Goal: Transaction & Acquisition: Purchase product/service

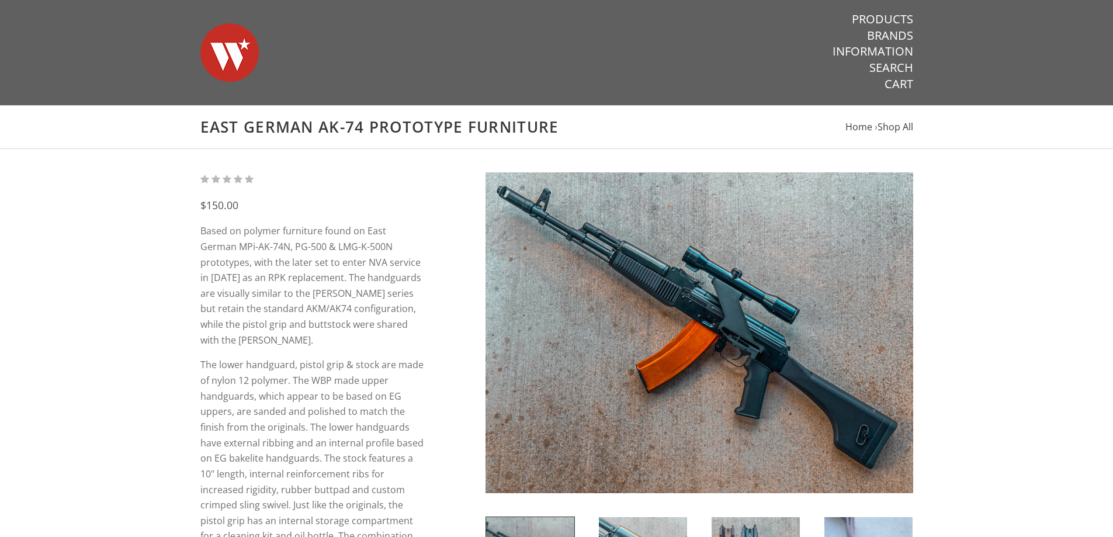
click at [683, 298] on img at bounding box center [699, 332] width 428 height 321
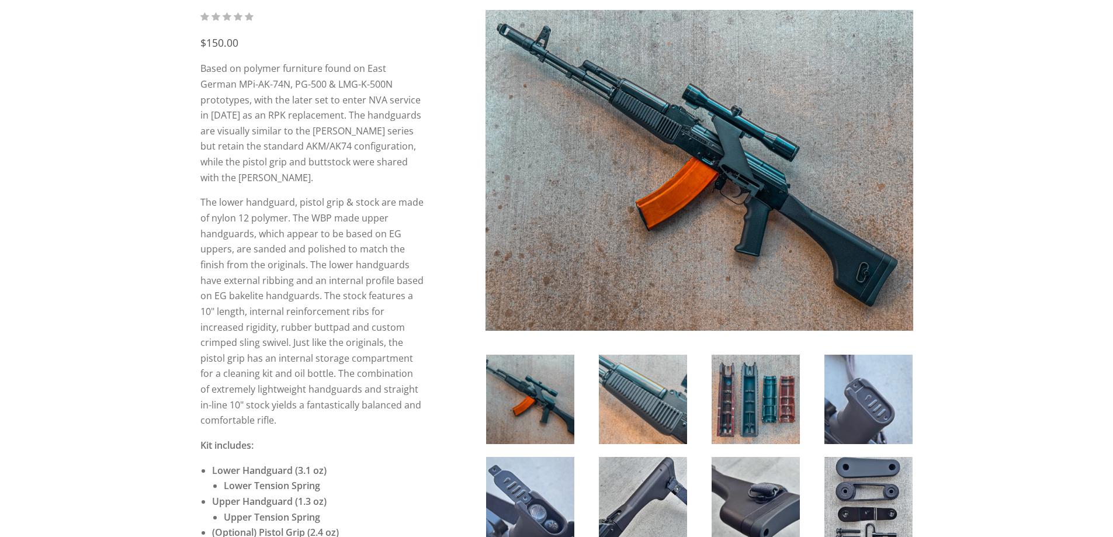
scroll to position [175, 0]
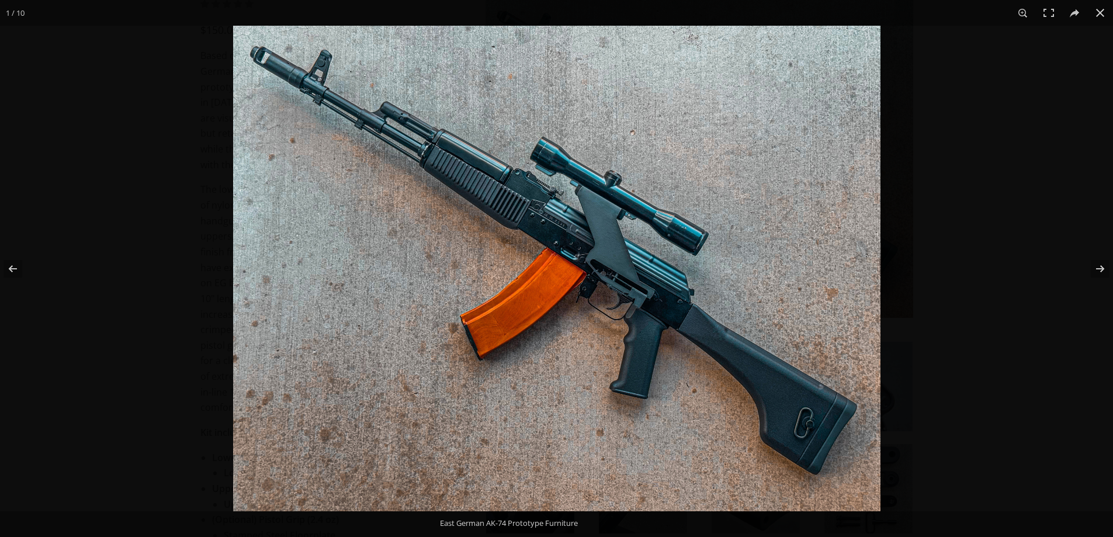
click at [540, 208] on img at bounding box center [556, 268] width 647 height 485
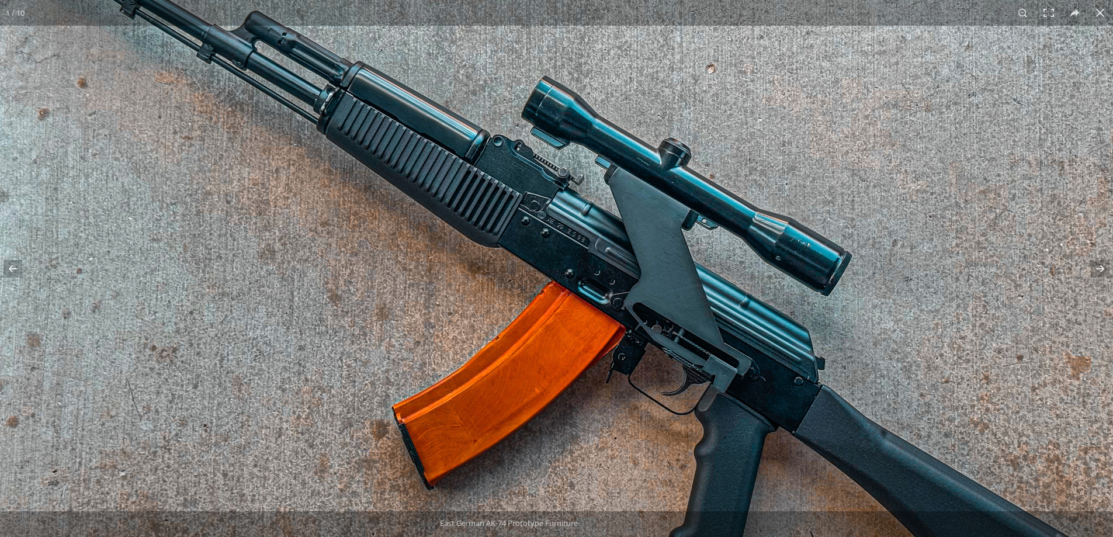
click at [385, 186] on img at bounding box center [571, 319] width 1196 height 897
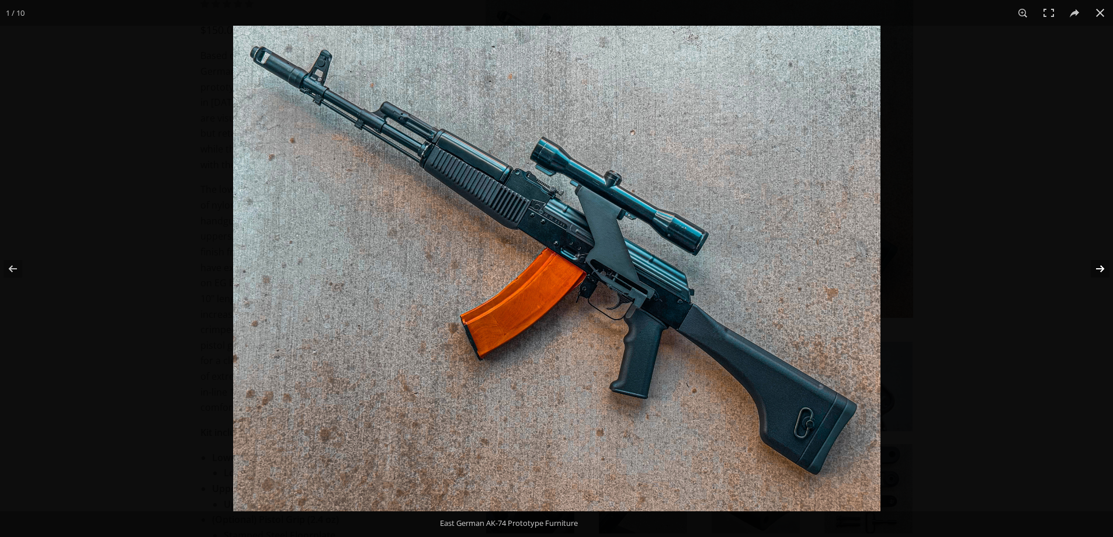
click at [1105, 265] on button at bounding box center [1092, 269] width 41 height 58
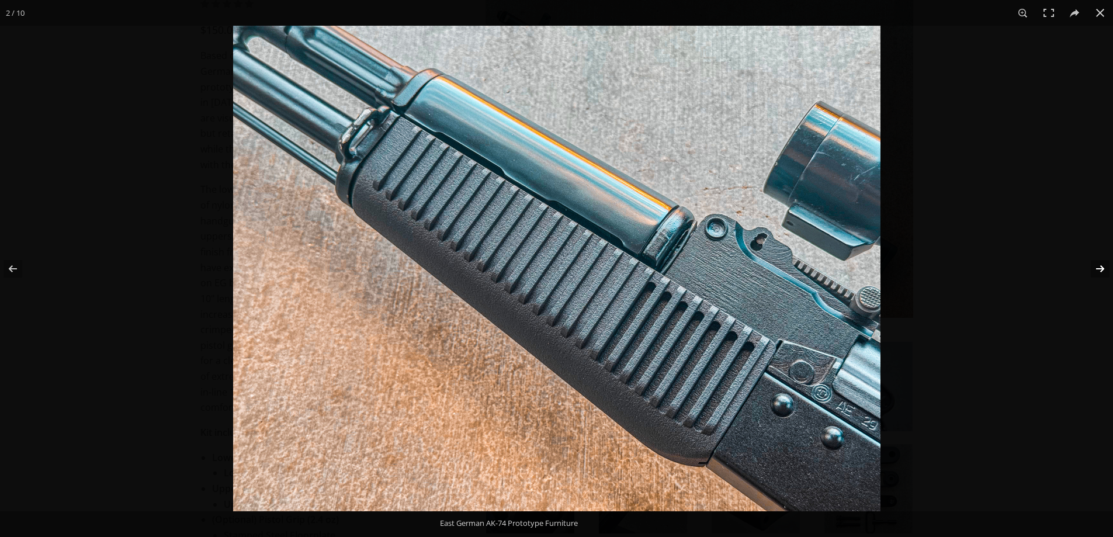
click at [1092, 266] on button at bounding box center [1092, 269] width 41 height 58
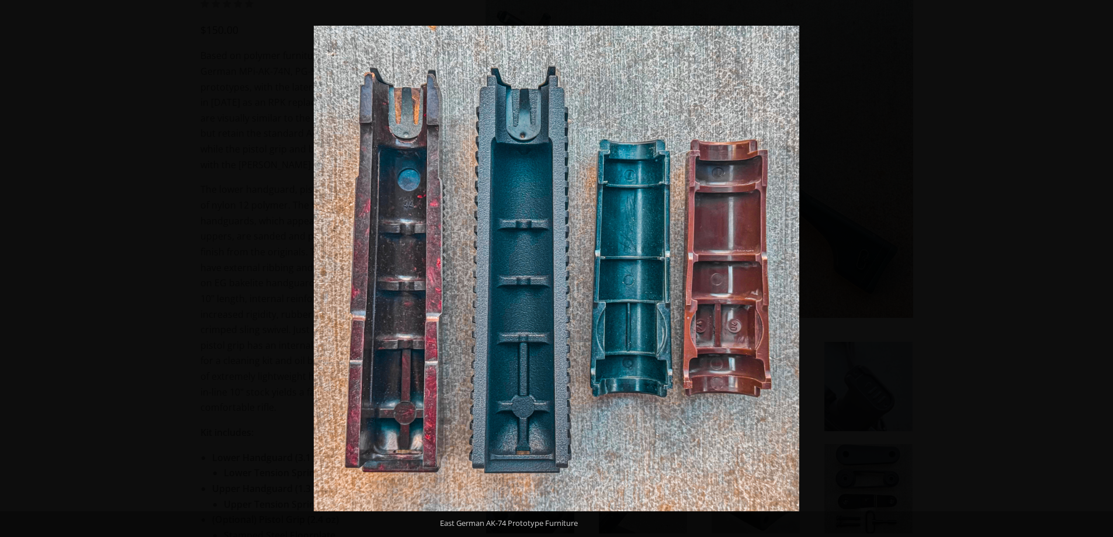
click at [1092, 266] on button at bounding box center [1092, 269] width 41 height 58
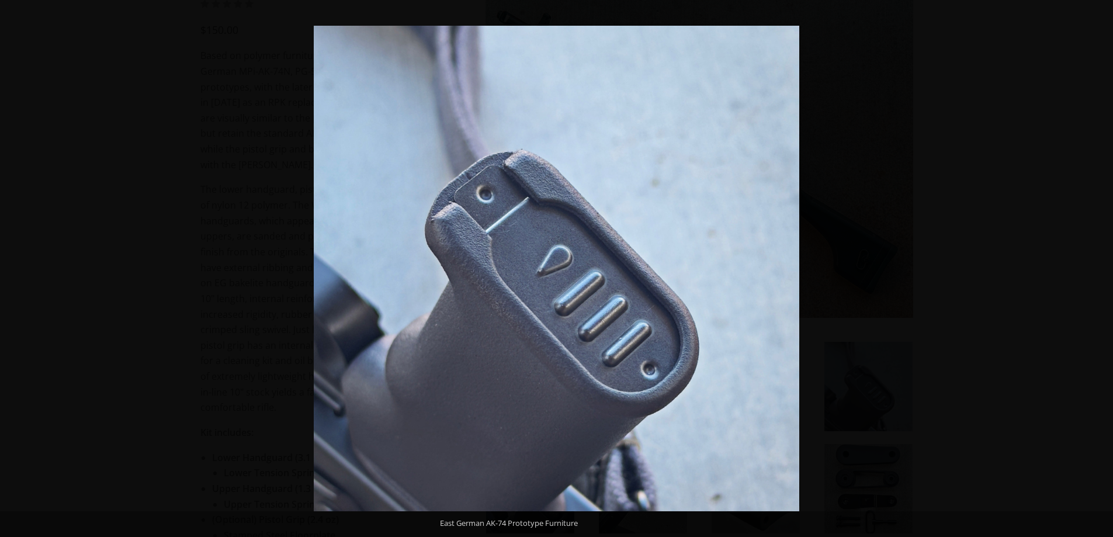
click at [1092, 266] on button at bounding box center [1092, 269] width 41 height 58
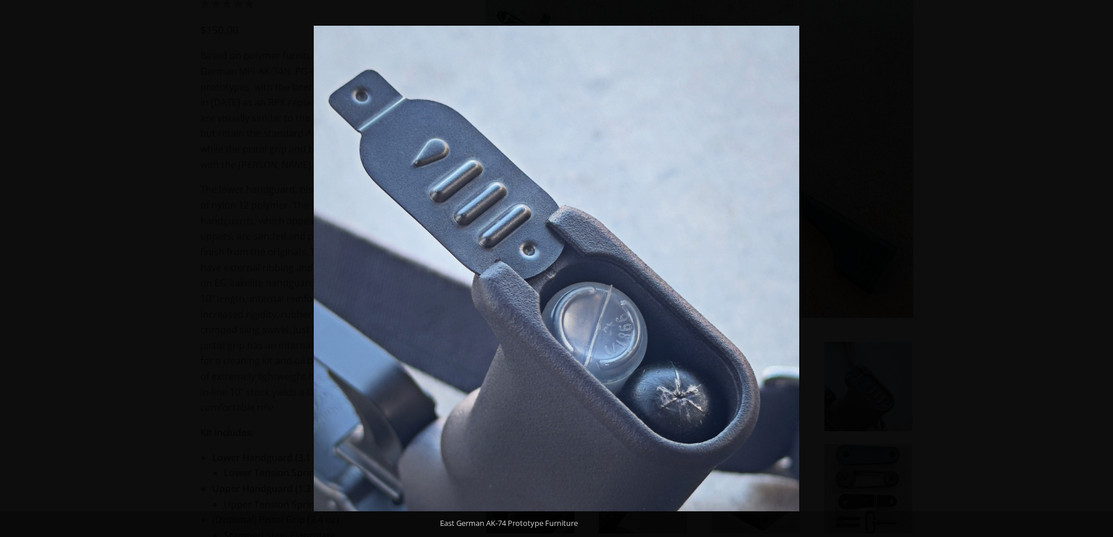
click at [1092, 266] on button at bounding box center [1092, 269] width 41 height 58
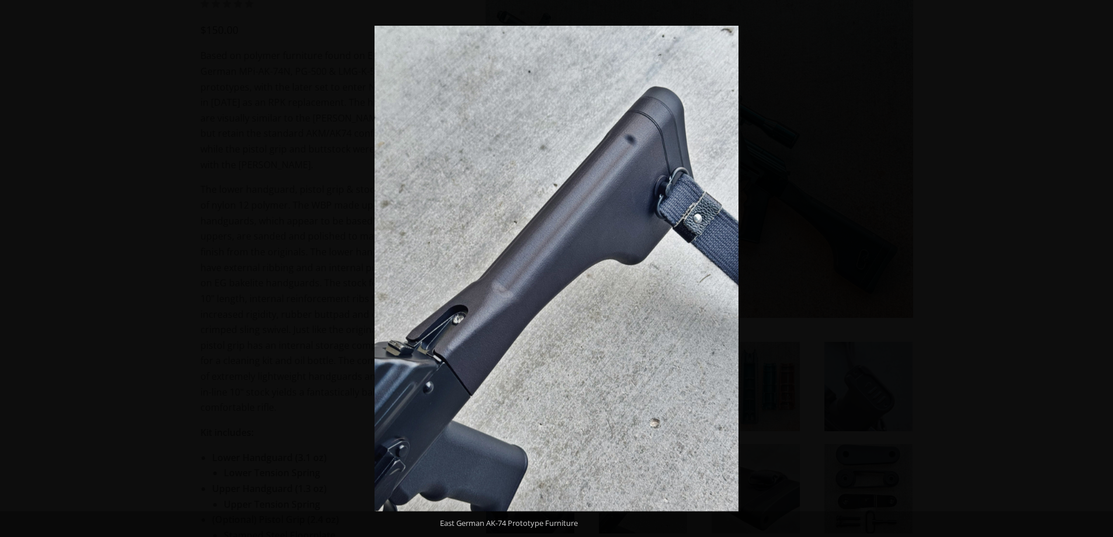
click at [1092, 266] on button at bounding box center [1092, 269] width 41 height 58
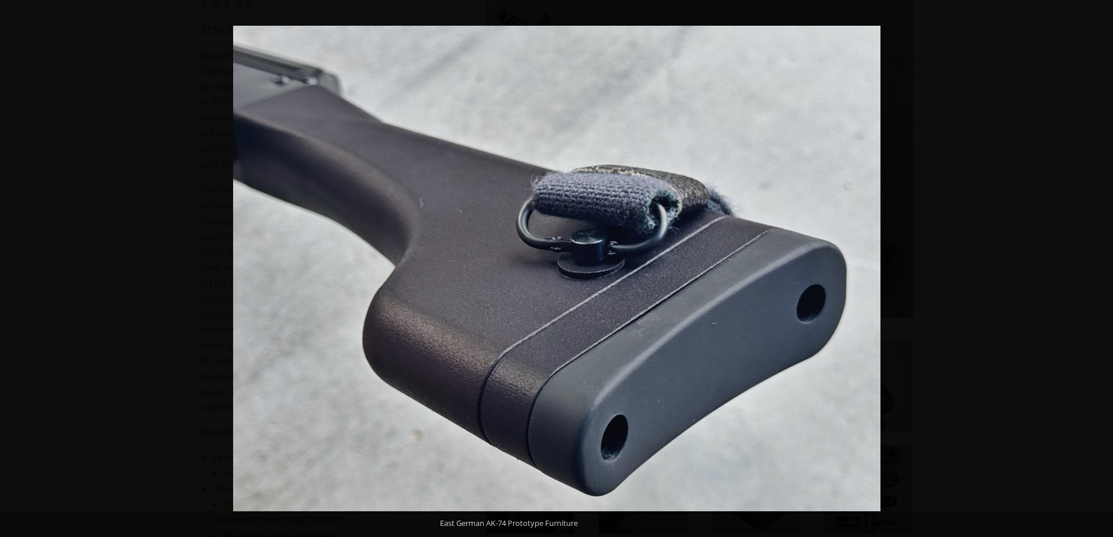
click at [1092, 266] on button at bounding box center [1092, 269] width 41 height 58
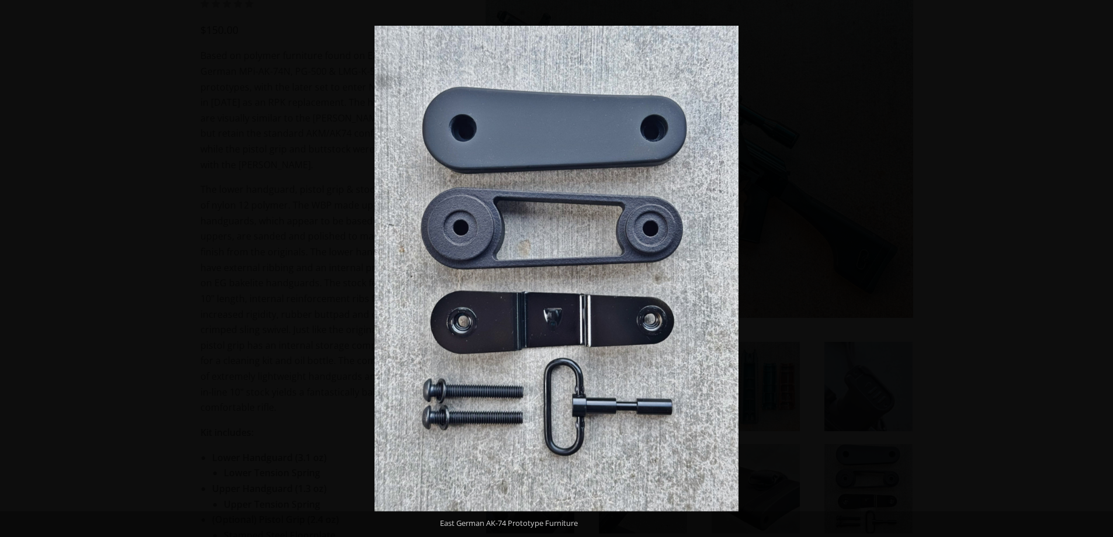
click at [1092, 266] on button at bounding box center [1092, 269] width 41 height 58
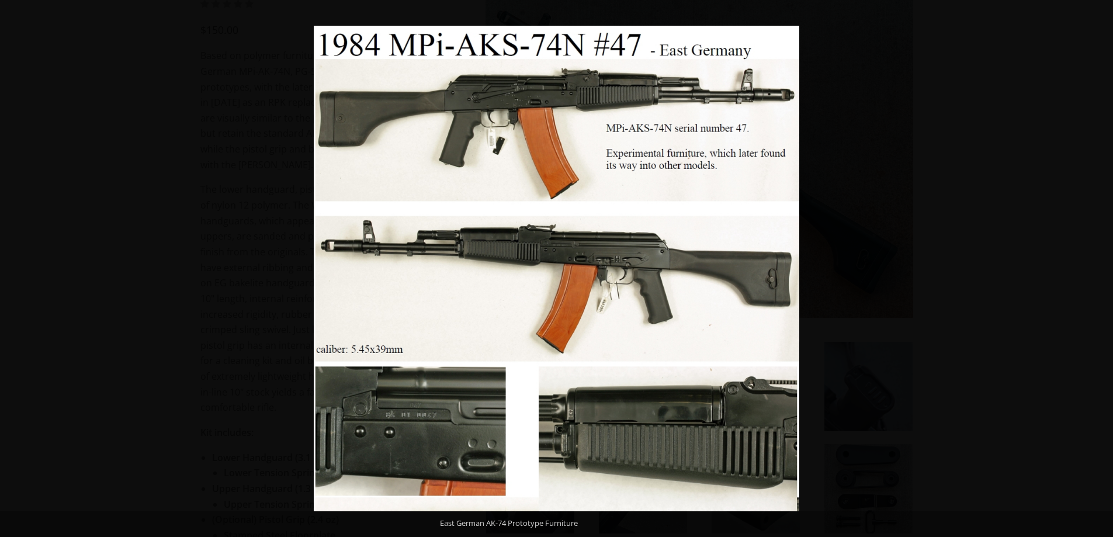
click at [1092, 266] on button at bounding box center [1092, 269] width 41 height 58
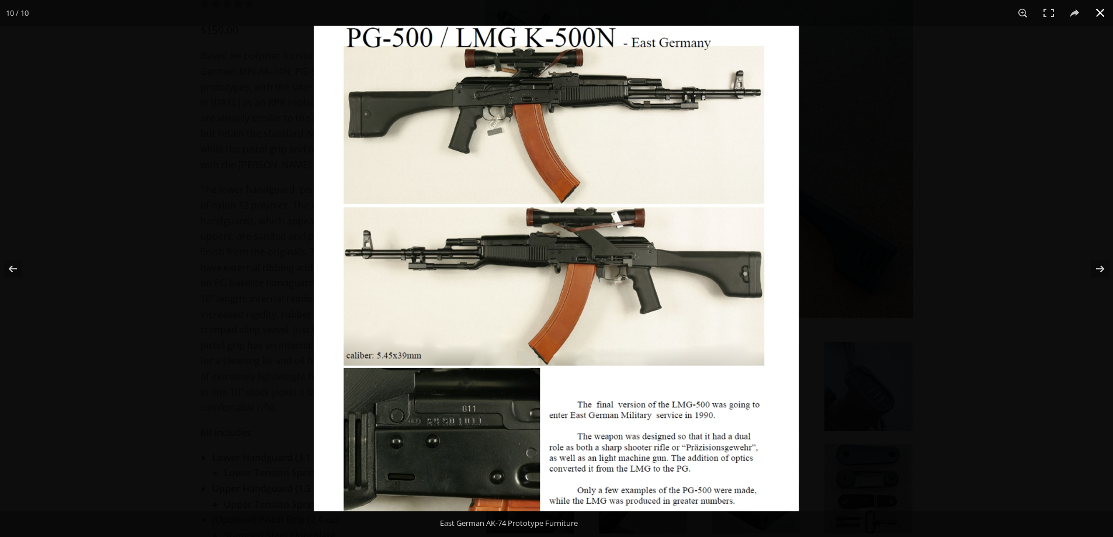
click at [1094, 17] on button at bounding box center [1100, 13] width 26 height 26
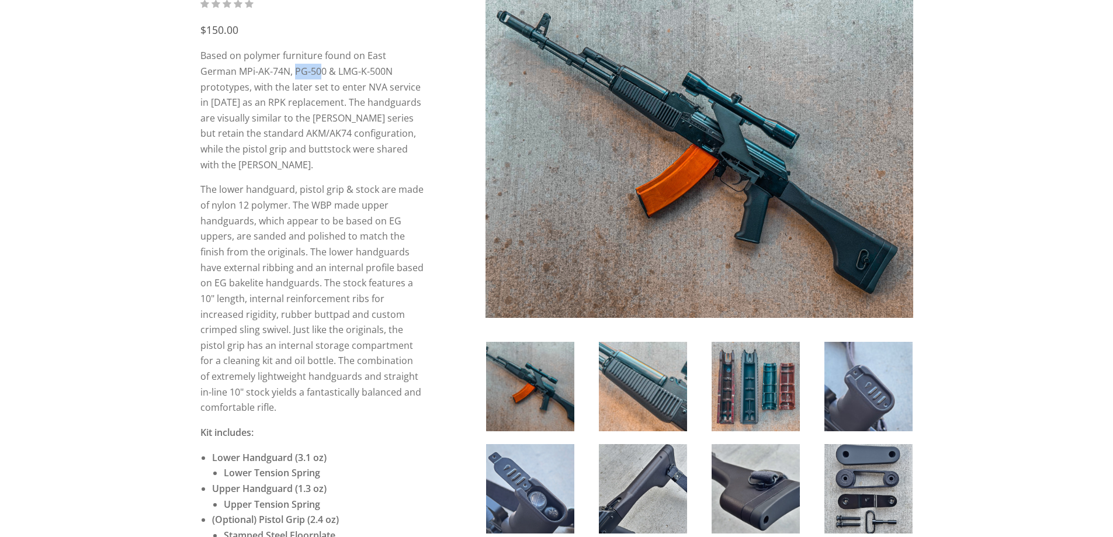
drag, startPoint x: 257, startPoint y: 69, endPoint x: 283, endPoint y: 69, distance: 26.3
click at [283, 69] on p "Based on polymer furniture found on East German MPi-AK-74N, PG-500 & LMG-K-500N…" at bounding box center [312, 110] width 224 height 124
drag, startPoint x: 289, startPoint y: 69, endPoint x: 258, endPoint y: 69, distance: 30.4
click at [258, 69] on p "Based on polymer furniture found on East German MPi-AK-74N, PG-500 & LMG-K-500N…" at bounding box center [312, 110] width 224 height 124
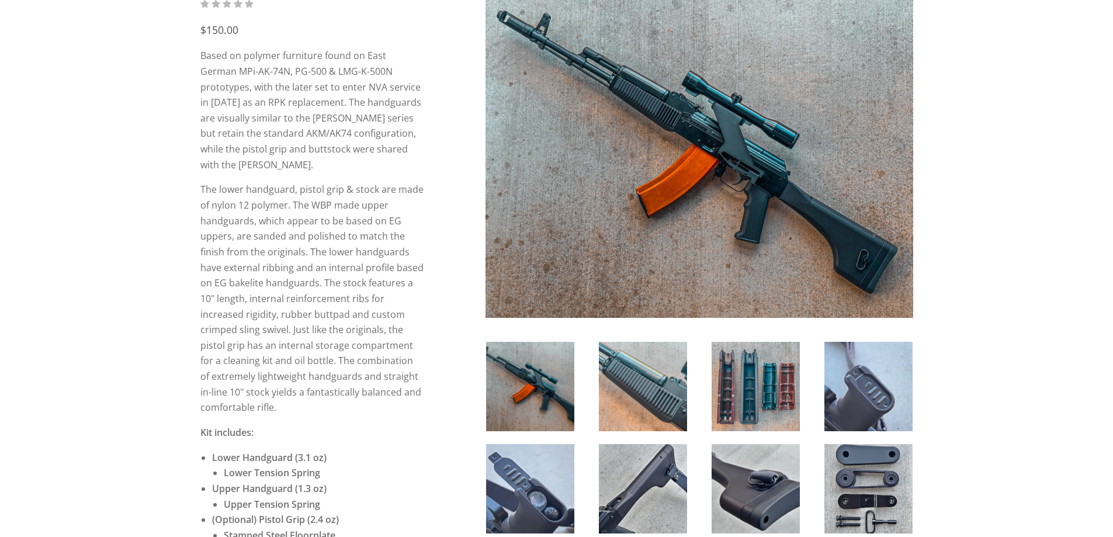
click at [291, 266] on p "The lower handguard, pistol grip & stock are made of nylon 12 polymer. The WBP …" at bounding box center [312, 299] width 224 height 234
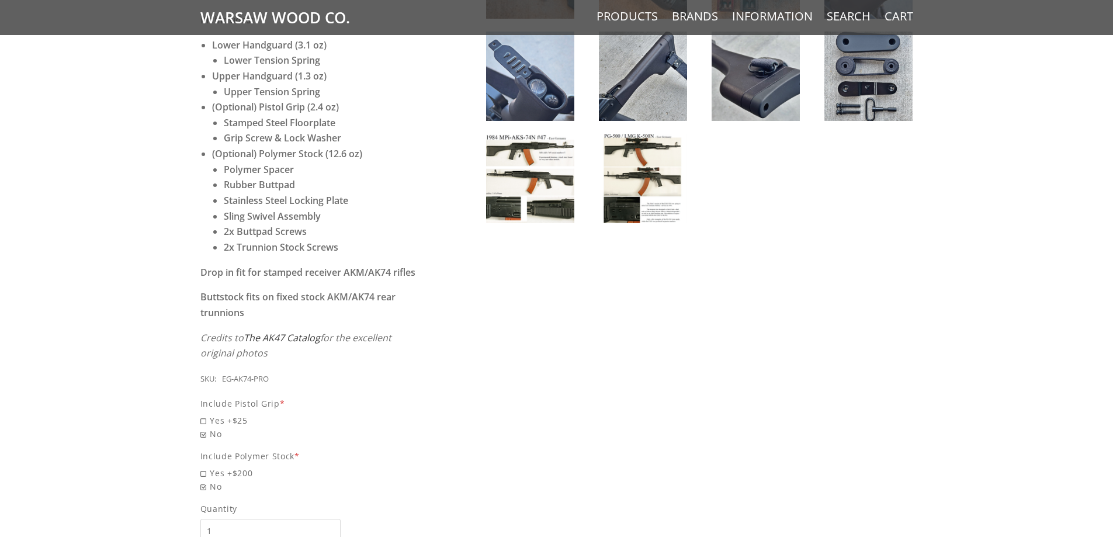
scroll to position [409, 0]
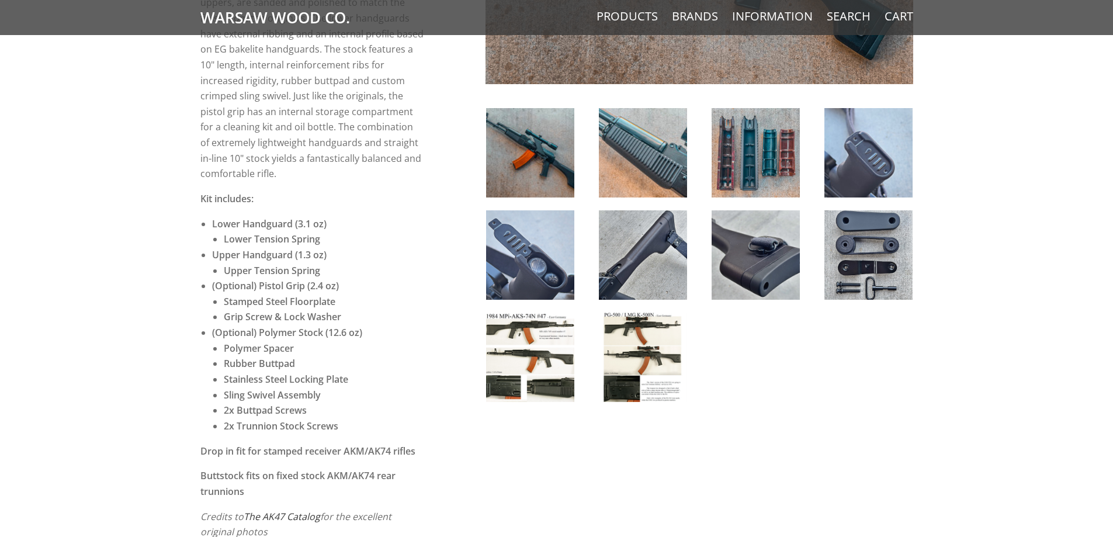
click at [627, 366] on img at bounding box center [643, 357] width 88 height 89
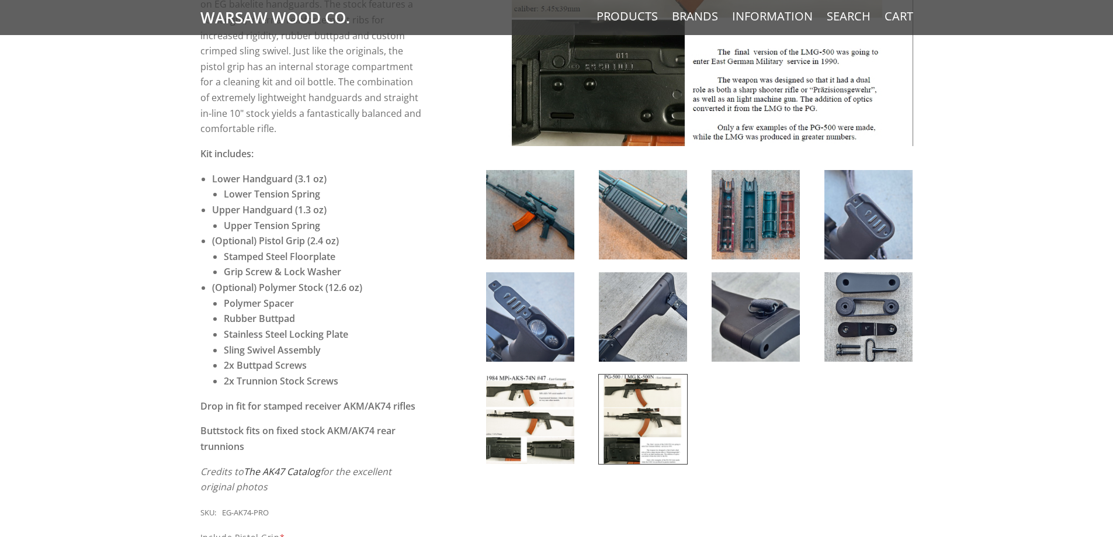
scroll to position [467, 0]
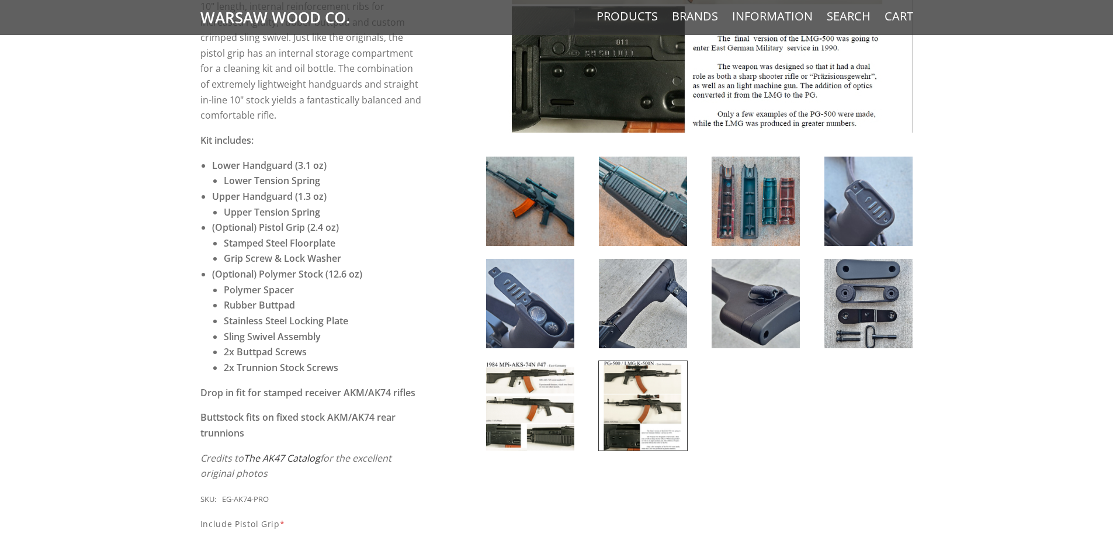
click at [547, 423] on img at bounding box center [530, 405] width 88 height 89
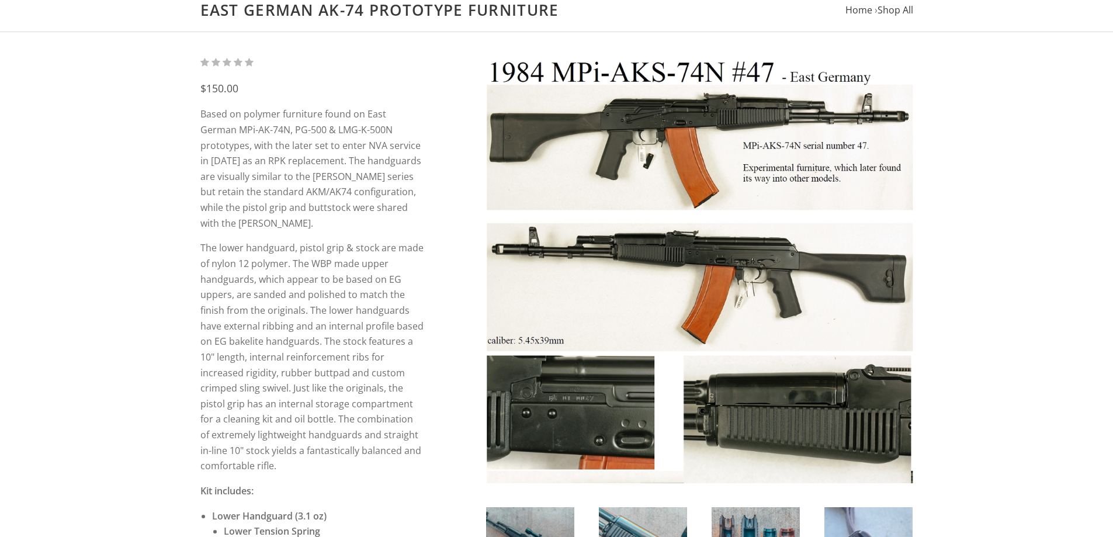
scroll to position [292, 0]
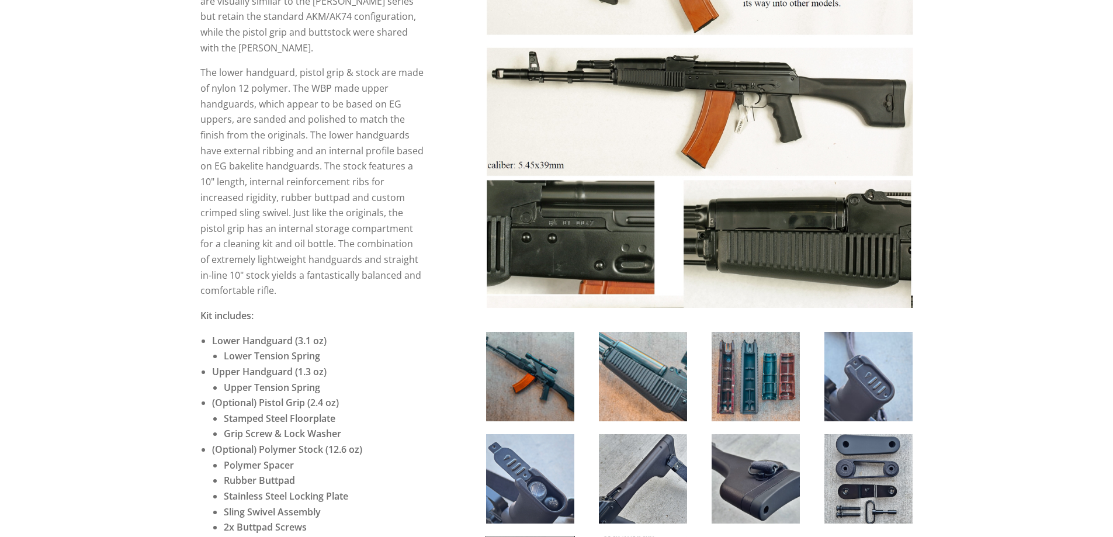
click at [541, 386] on img at bounding box center [530, 376] width 88 height 89
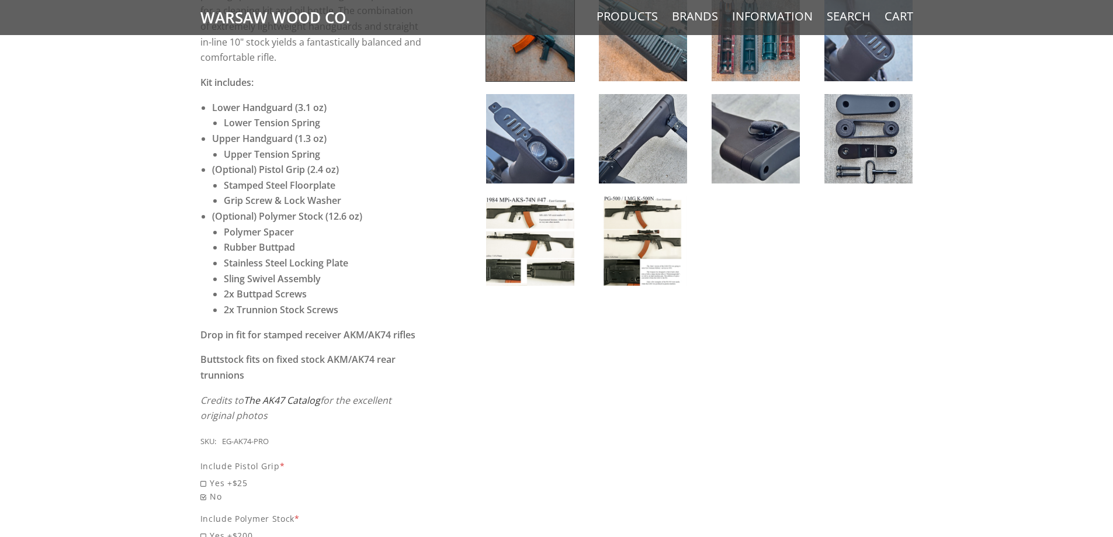
scroll to position [526, 0]
